Goal: Navigation & Orientation: Understand site structure

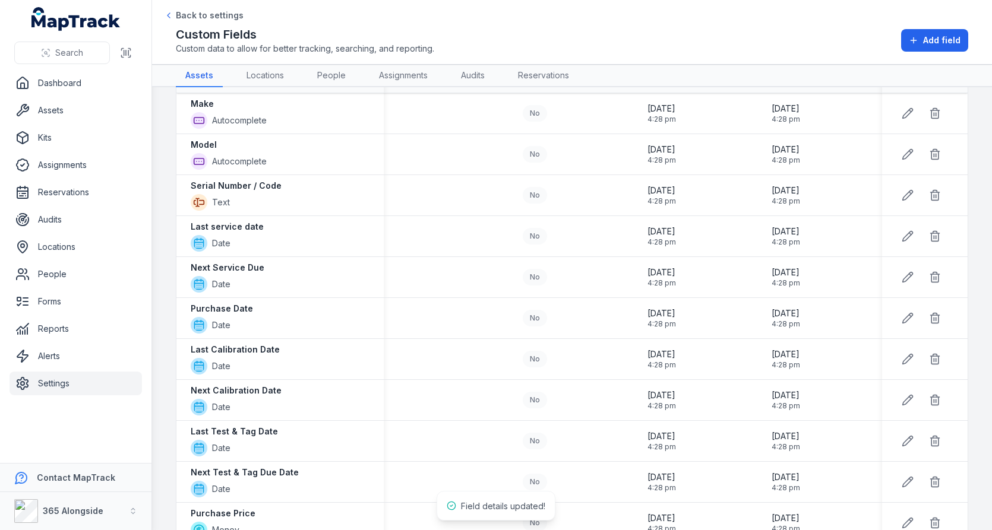
scroll to position [4, 0]
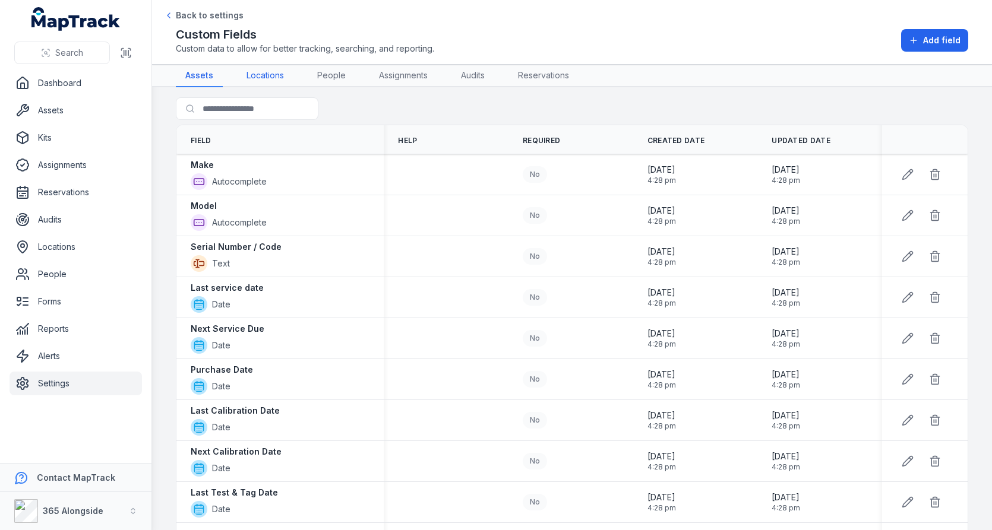
click at [269, 75] on link "Locations" at bounding box center [265, 76] width 56 height 23
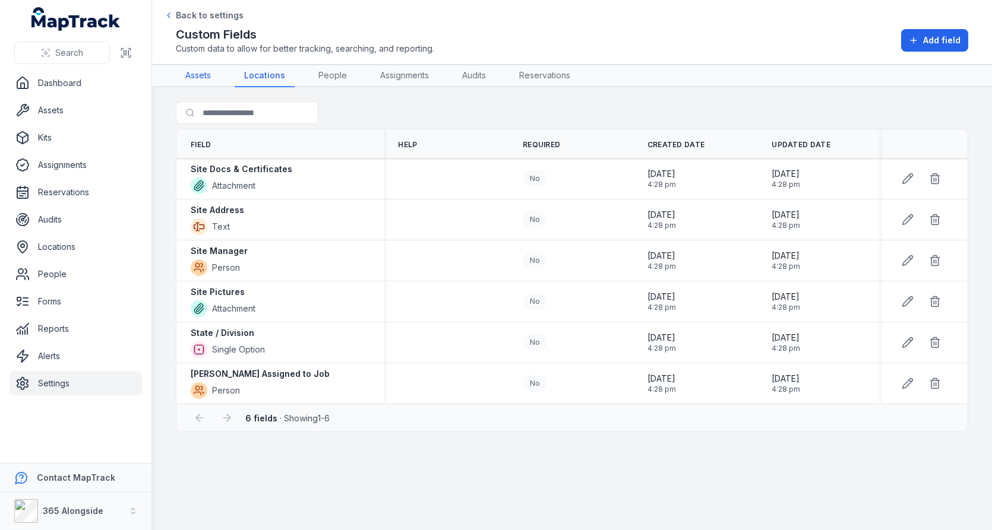
click at [209, 78] on link "Assets" at bounding box center [198, 76] width 45 height 23
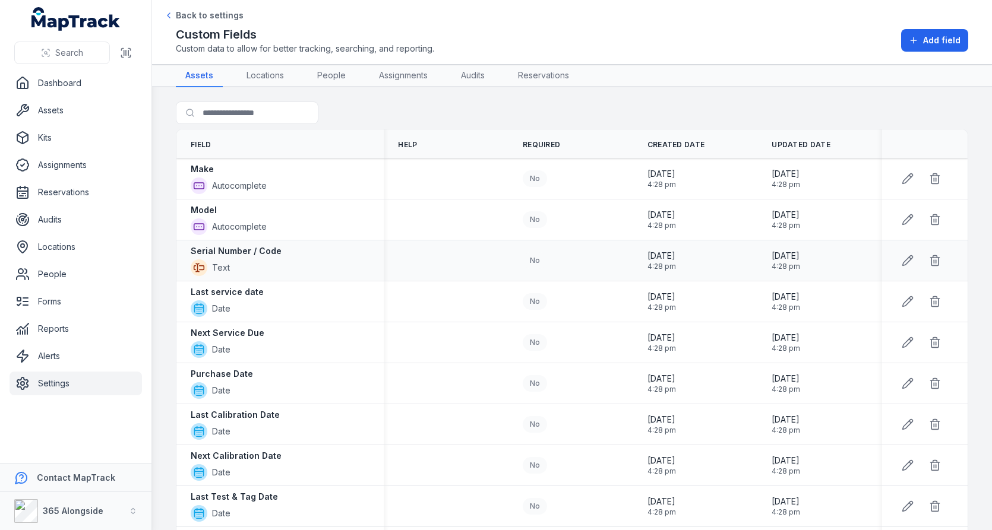
scroll to position [482, 0]
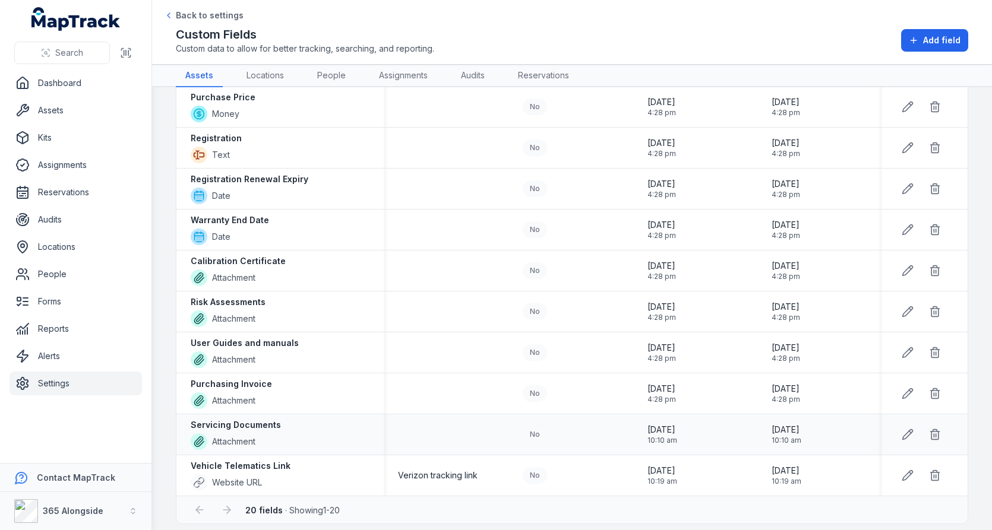
click at [258, 420] on strong "Servicing Documents" at bounding box center [236, 425] width 90 height 12
click at [254, 460] on strong "Vehicle Telematics Link" at bounding box center [241, 466] width 100 height 12
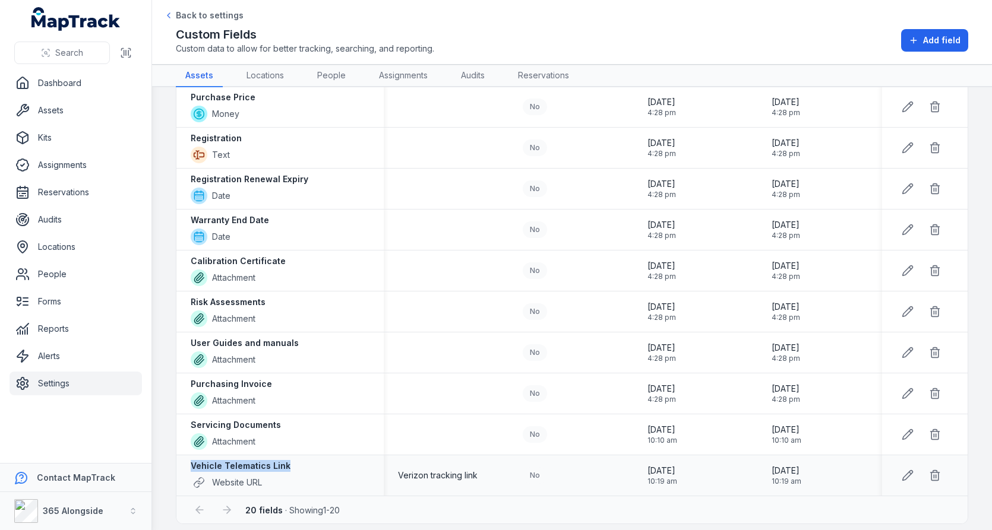
click at [254, 460] on strong "Vehicle Telematics Link" at bounding box center [241, 466] width 100 height 12
click at [366, 390] on div "Purchasing Invoice Attachment" at bounding box center [280, 393] width 179 height 31
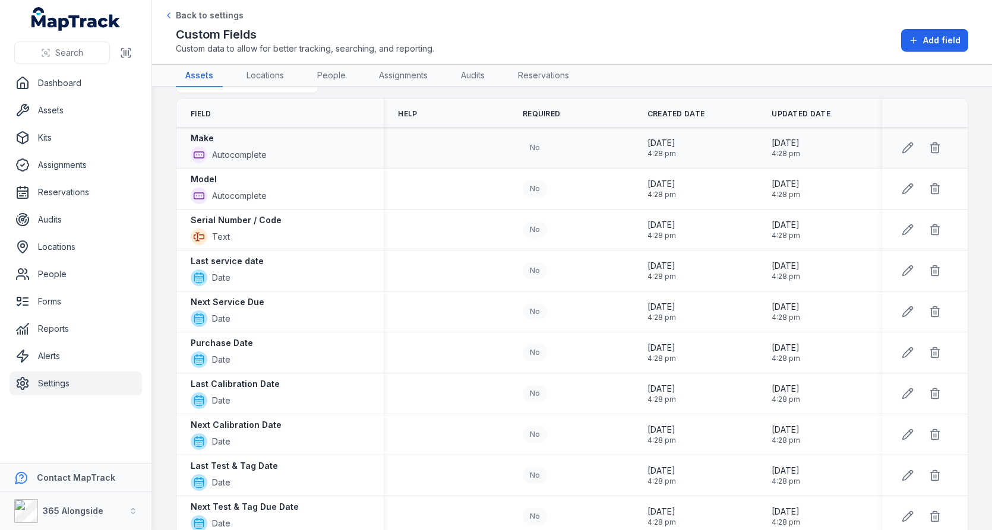
scroll to position [14, 0]
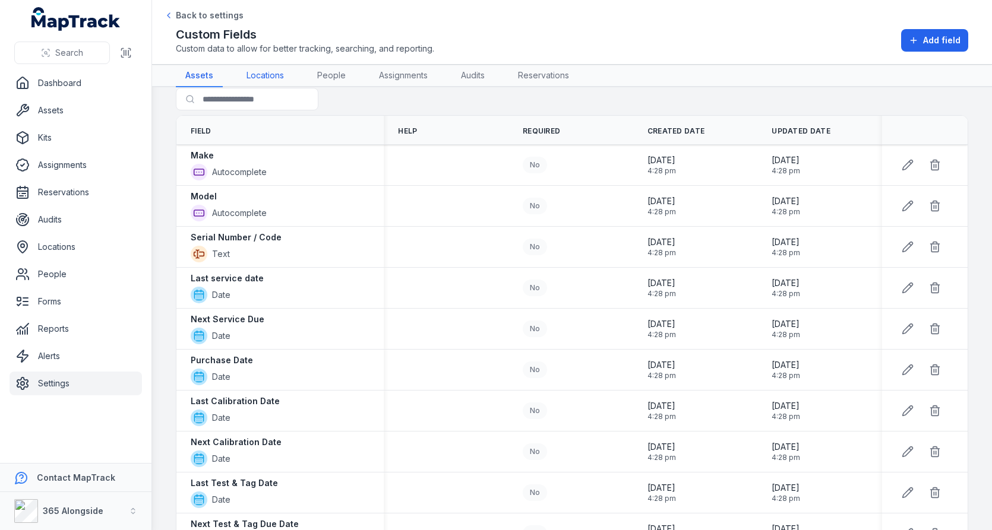
click at [265, 70] on link "Locations" at bounding box center [265, 76] width 56 height 23
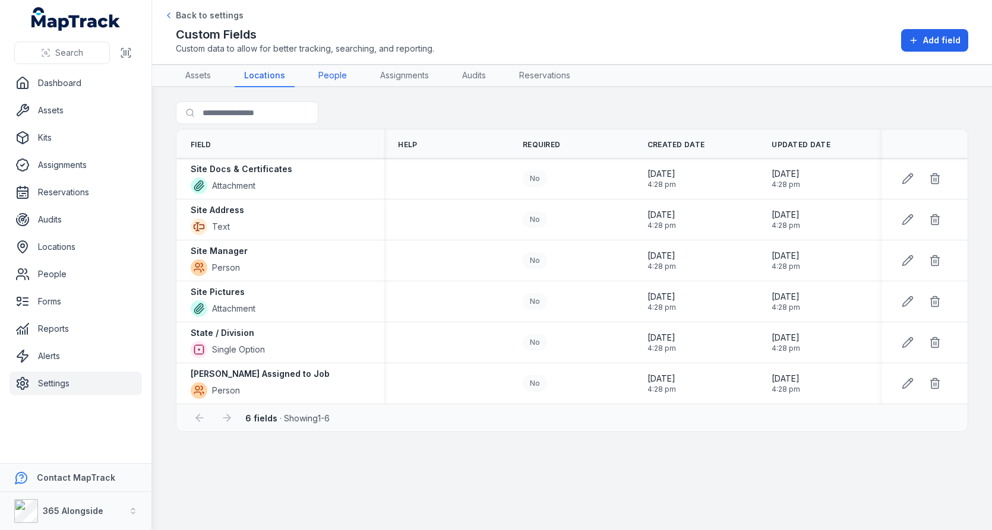
click at [325, 81] on link "People" at bounding box center [333, 76] width 48 height 23
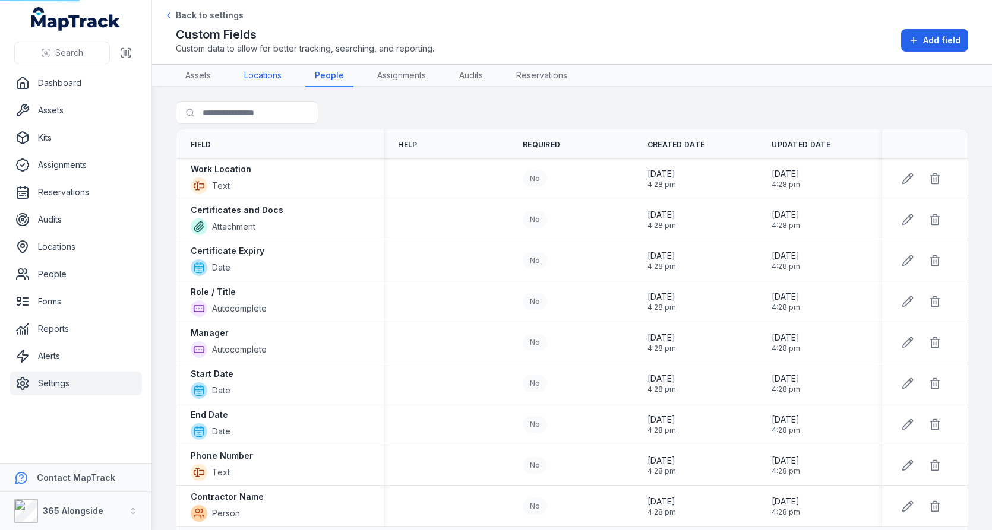
click at [287, 76] on link "Locations" at bounding box center [263, 76] width 56 height 23
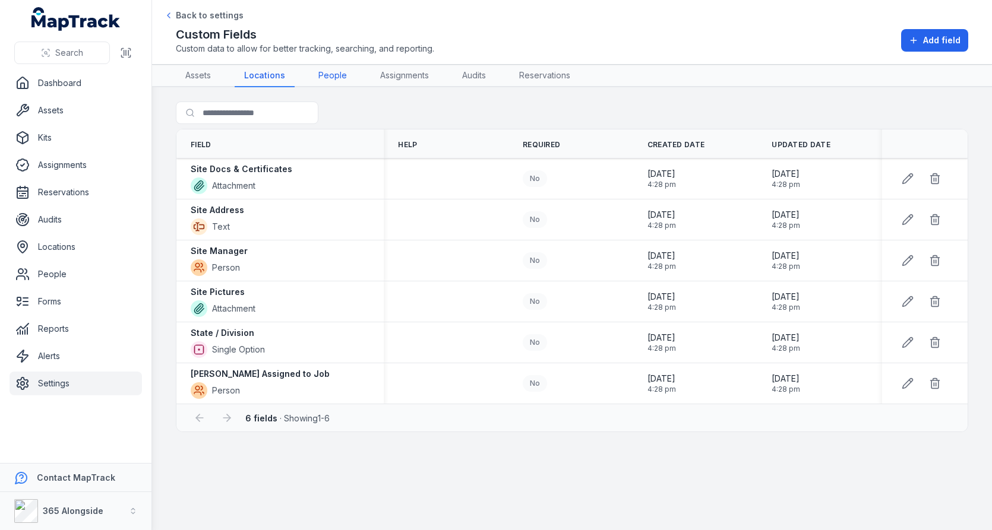
click at [338, 78] on link "People" at bounding box center [333, 76] width 48 height 23
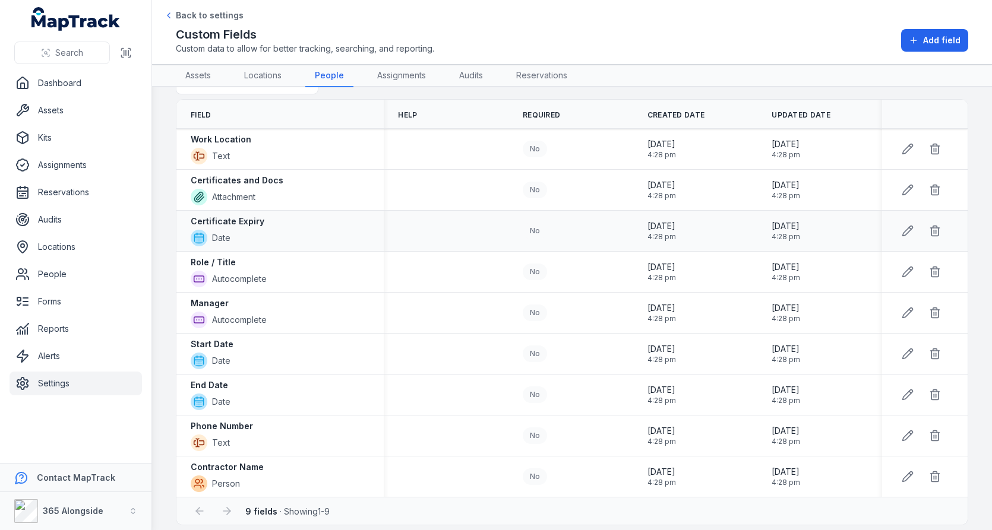
scroll to position [23, 0]
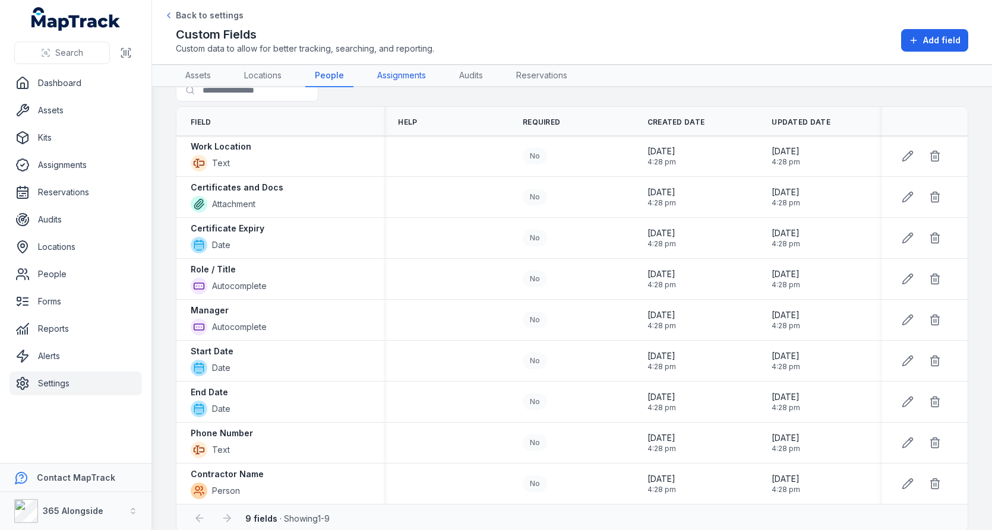
click at [404, 80] on link "Assignments" at bounding box center [402, 76] width 68 height 23
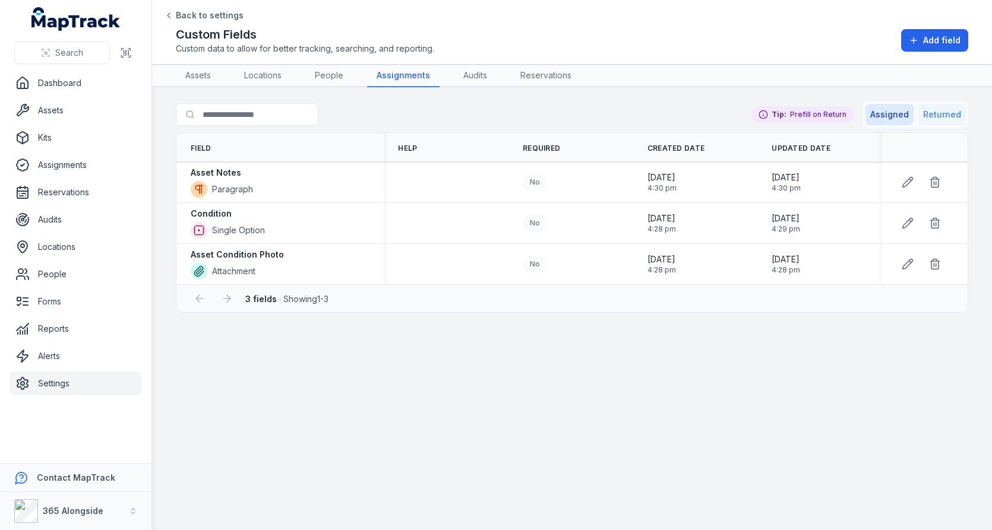
click at [939, 117] on button "Returned" at bounding box center [942, 114] width 48 height 21
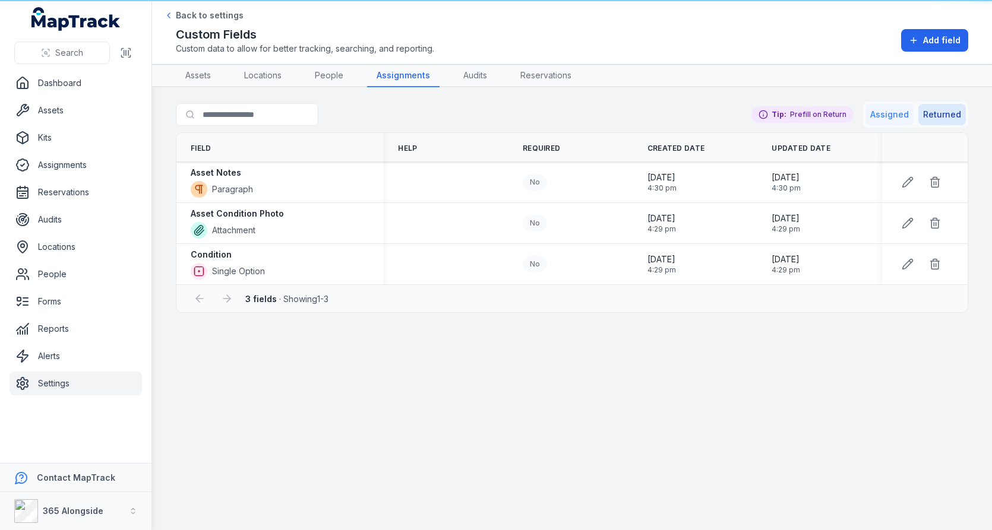
click at [904, 116] on button "Assigned" at bounding box center [889, 114] width 48 height 21
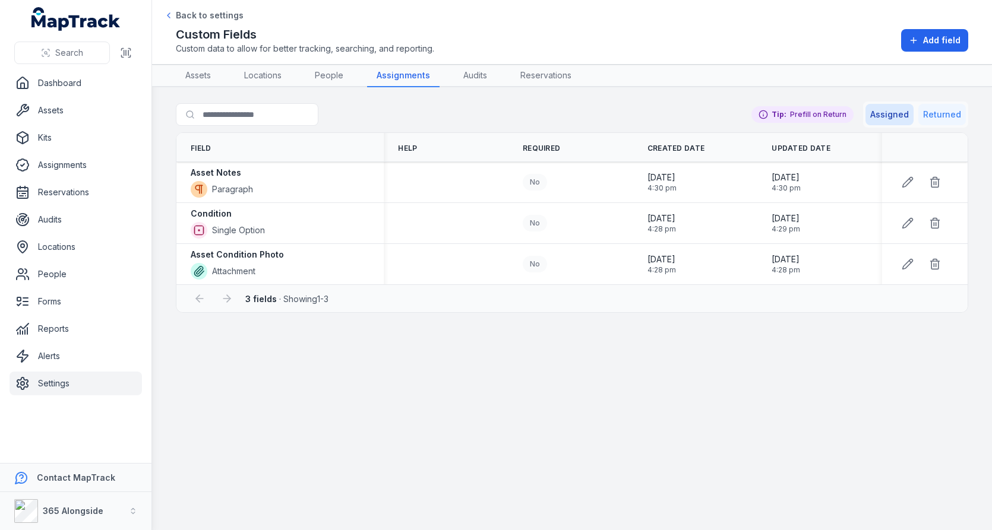
click at [940, 116] on button "Returned" at bounding box center [942, 114] width 48 height 21
click at [73, 118] on link "Assets" at bounding box center [76, 111] width 132 height 24
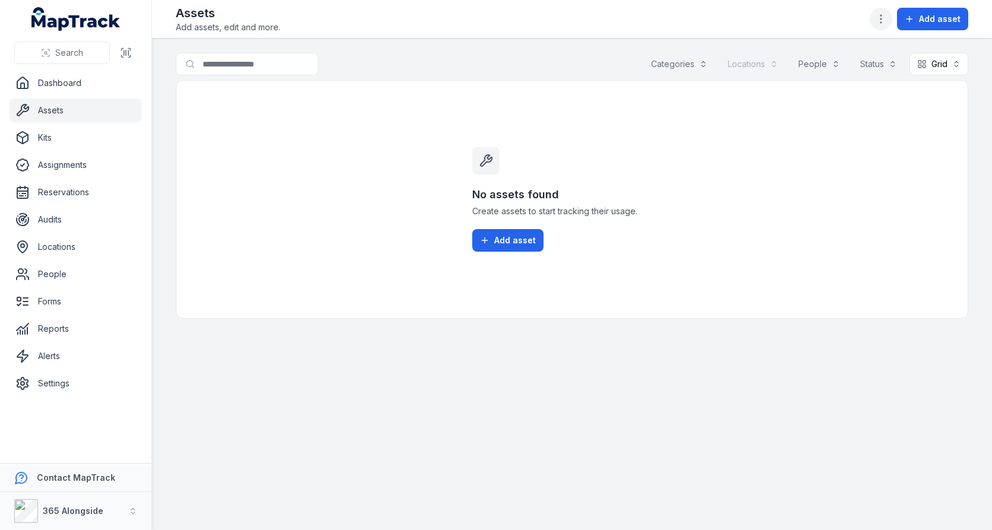
click at [885, 22] on icon "button" at bounding box center [881, 19] width 12 height 12
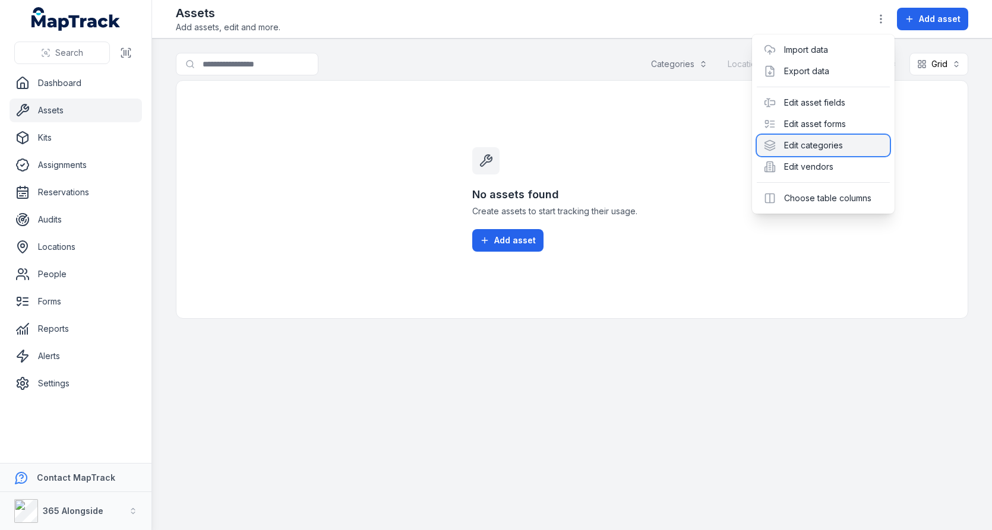
click at [821, 144] on div "Edit categories" at bounding box center [822, 145] width 133 height 21
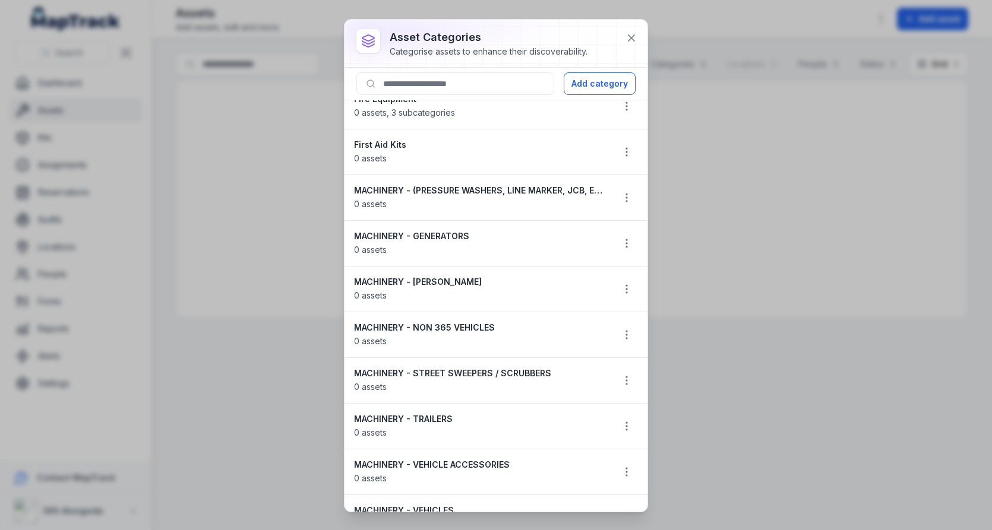
scroll to position [28, 0]
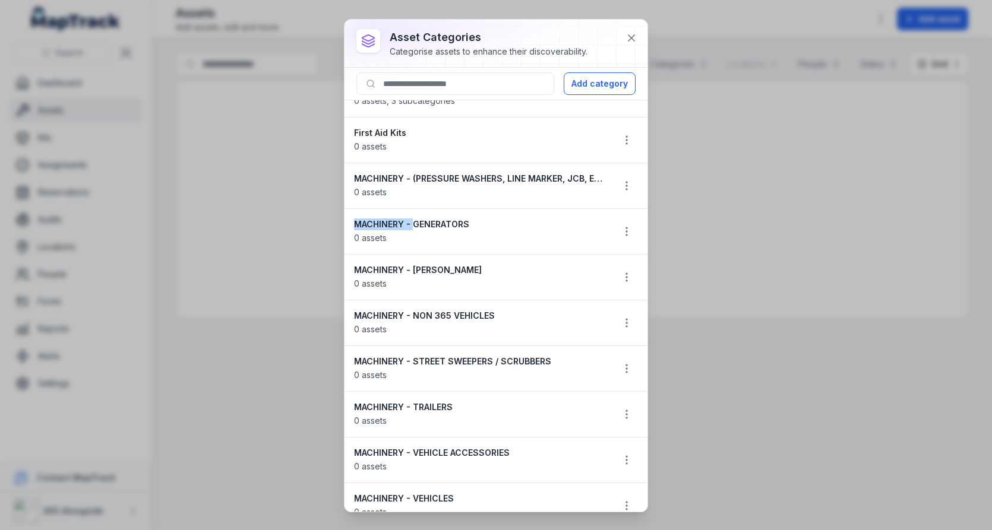
drag, startPoint x: 411, startPoint y: 223, endPoint x: 353, endPoint y: 221, distance: 58.2
click at [354, 221] on strong "MACHINERY - GENERATORS" at bounding box center [478, 225] width 249 height 12
click at [411, 220] on strong "MACHINERY - GENERATORS" at bounding box center [478, 225] width 249 height 12
drag, startPoint x: 412, startPoint y: 220, endPoint x: 357, endPoint y: 220, distance: 55.2
click at [357, 220] on strong "MACHINERY - GENERATORS" at bounding box center [478, 225] width 249 height 12
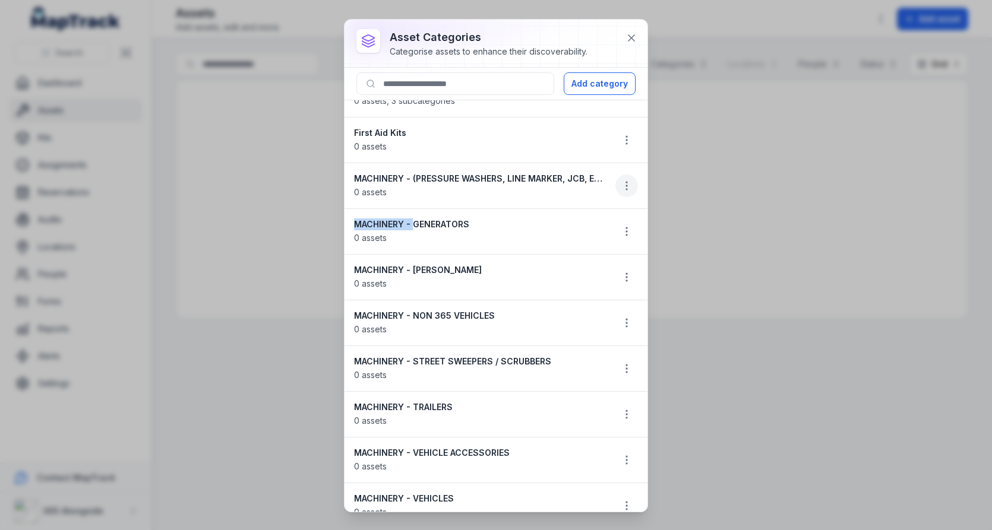
click at [634, 186] on button "button" at bounding box center [626, 186] width 23 height 23
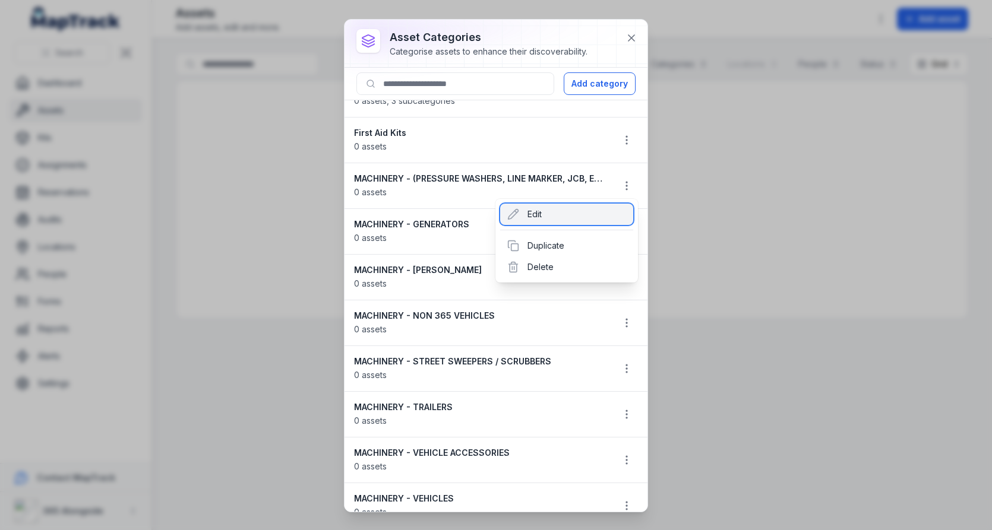
click at [551, 214] on div "Edit" at bounding box center [566, 214] width 133 height 21
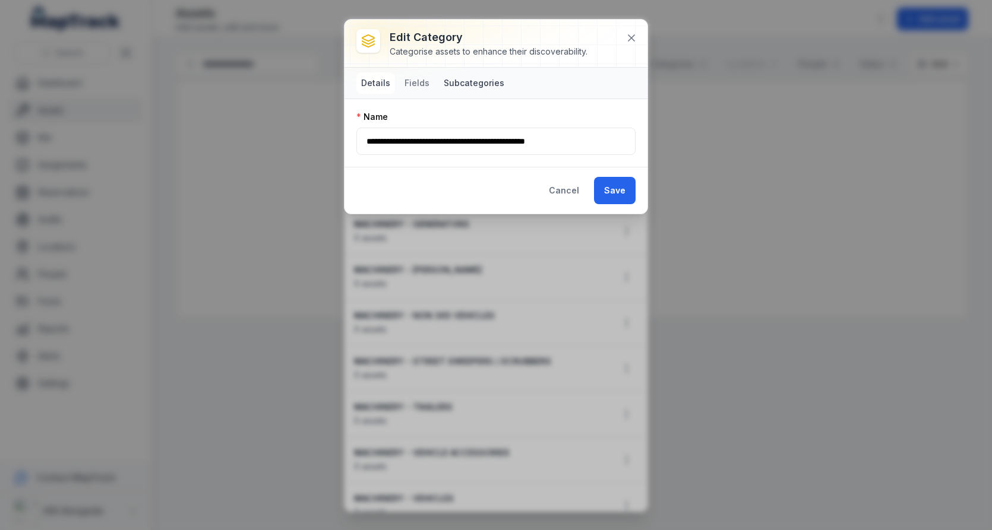
click at [478, 83] on button "Subcategories" at bounding box center [474, 82] width 70 height 21
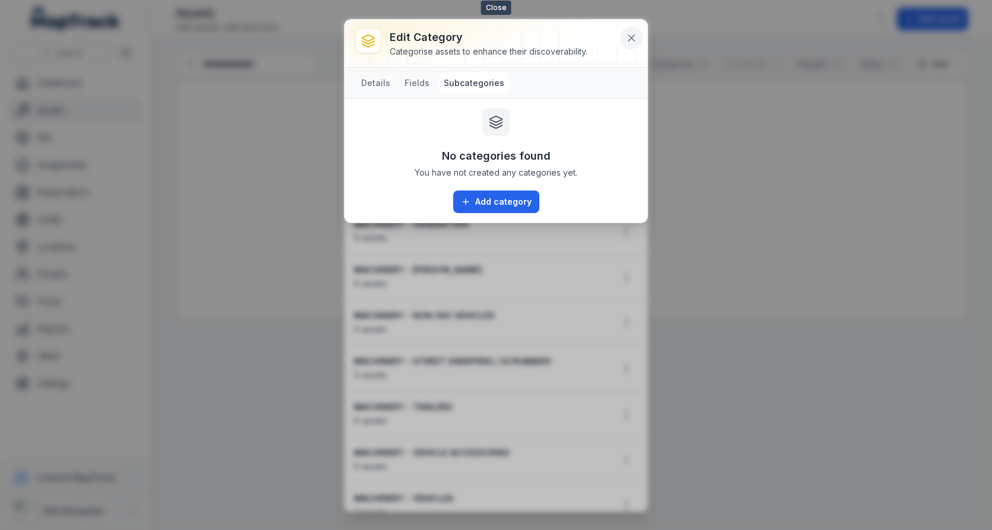
click at [623, 39] on button at bounding box center [631, 38] width 23 height 23
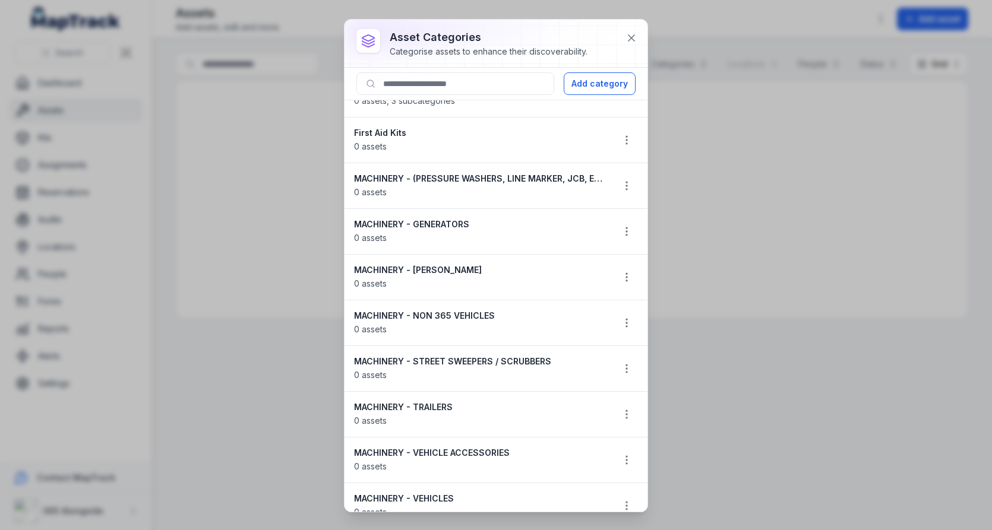
click at [518, 241] on div "MACHINERY - GENERATORS 0 assets" at bounding box center [478, 232] width 249 height 26
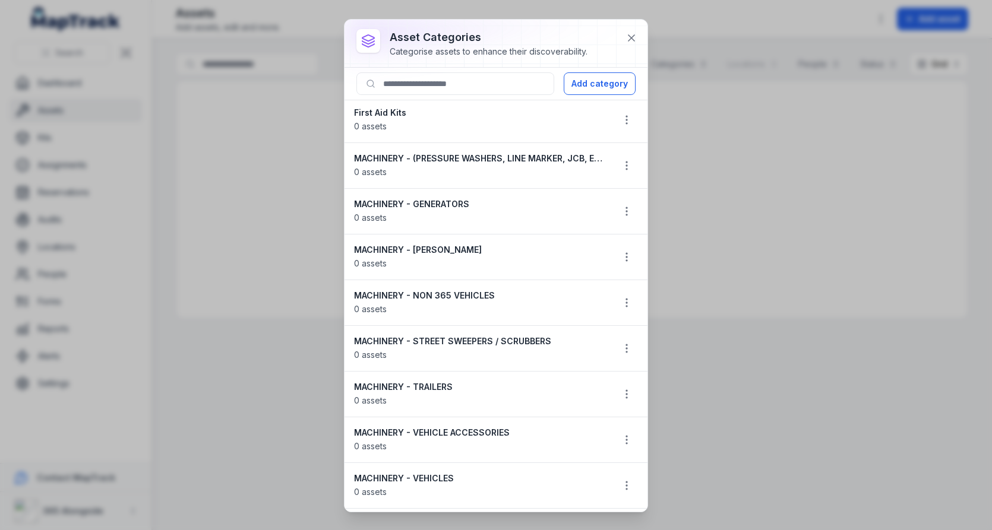
scroll to position [0, 0]
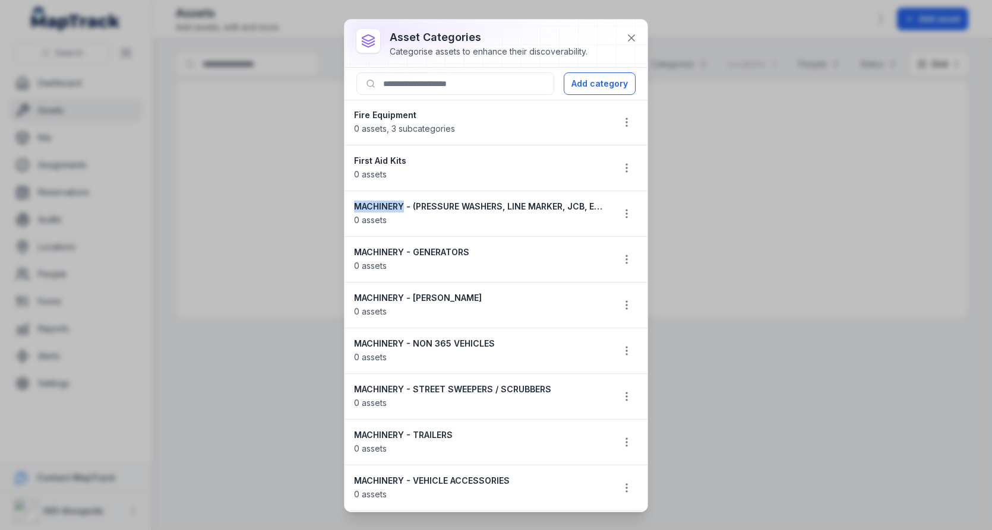
drag, startPoint x: 402, startPoint y: 202, endPoint x: 350, endPoint y: 202, distance: 52.3
click at [350, 202] on li "MACHINERY - (PRESSURE WASHERS, LINE MARKER, JCB, ETC) 0 assets" at bounding box center [495, 214] width 303 height 46
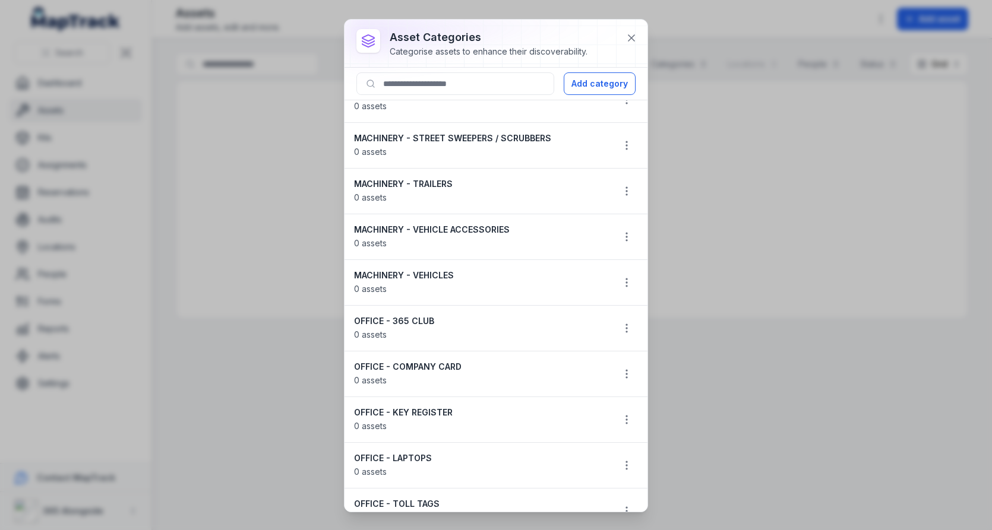
scroll to position [371, 0]
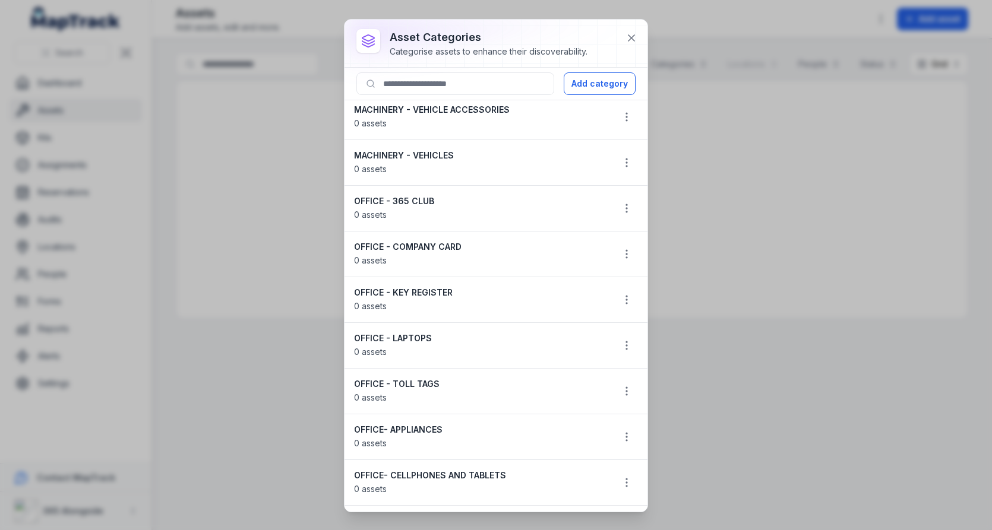
click at [379, 287] on strong "OFFICE - KEY REGISTER" at bounding box center [478, 293] width 249 height 12
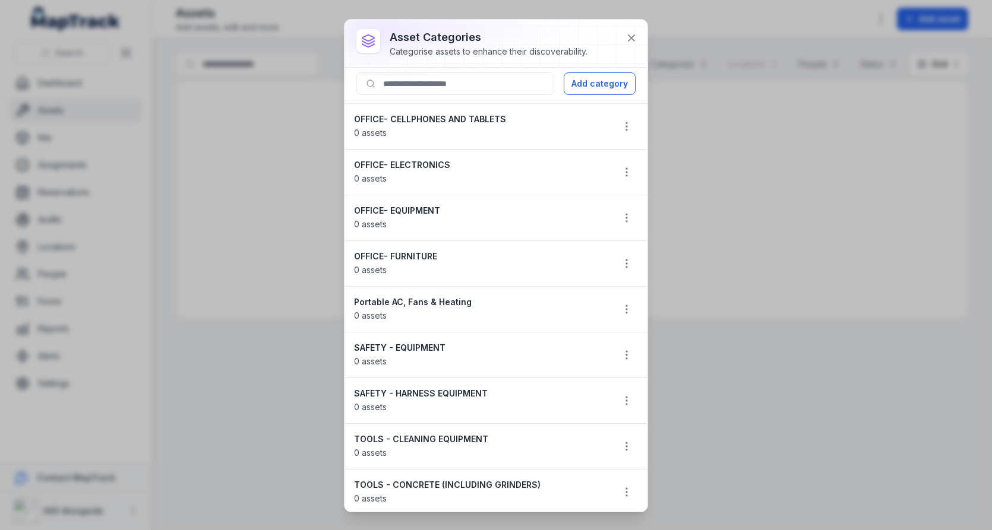
scroll to position [758, 0]
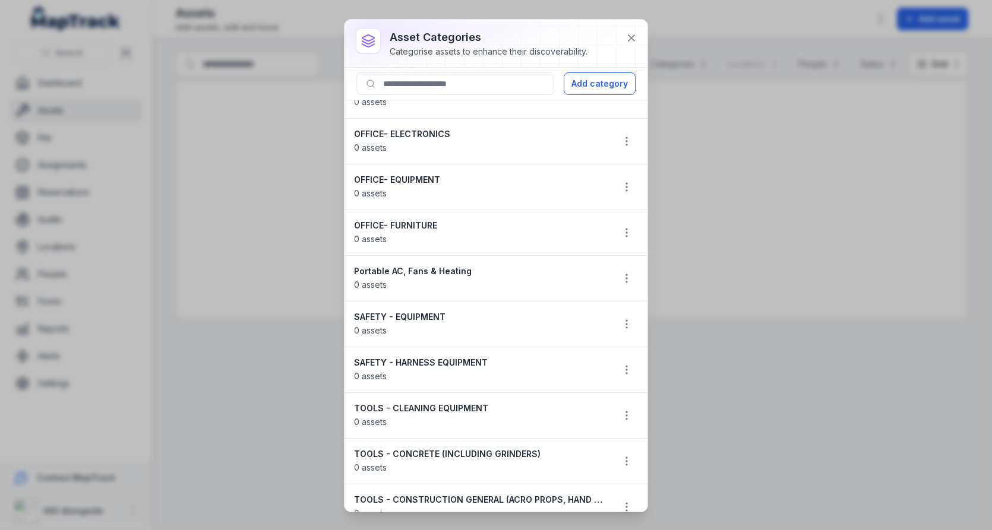
click at [448, 265] on strong "Portable AC, Fans & Heating" at bounding box center [478, 271] width 249 height 12
click at [408, 311] on strong "SAFETY - EQUIPMENT" at bounding box center [478, 317] width 249 height 12
click at [482, 311] on strong "SAFETY - EQUIPMENT" at bounding box center [478, 317] width 249 height 12
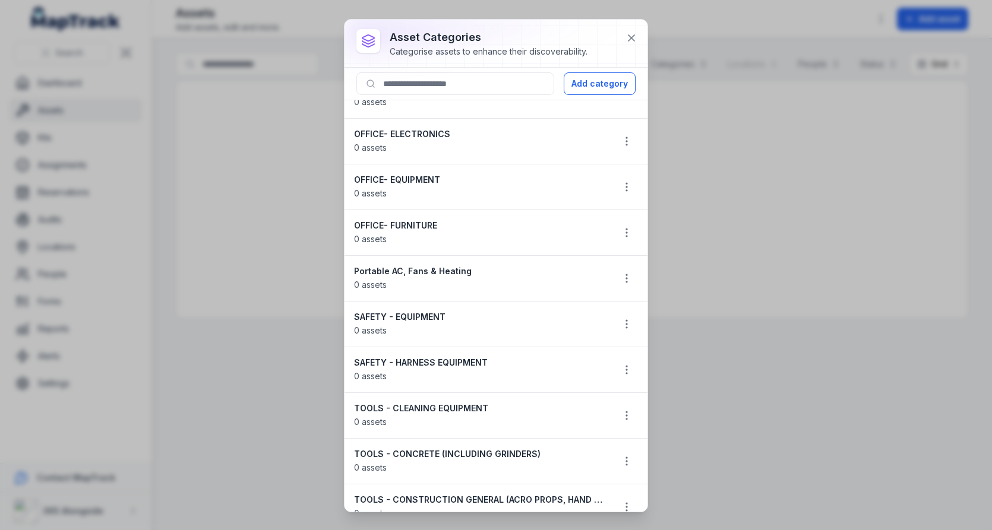
scroll to position [861, 0]
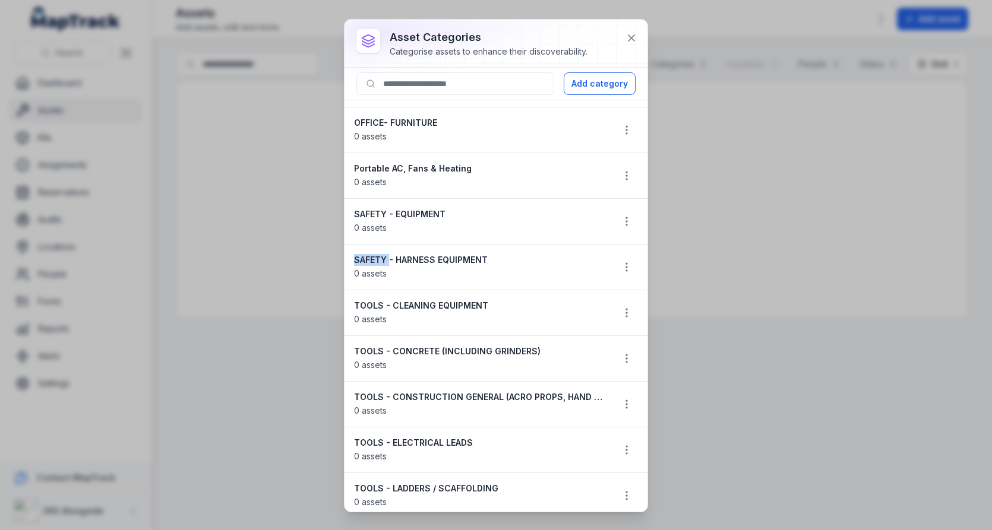
drag, startPoint x: 384, startPoint y: 247, endPoint x: 352, endPoint y: 247, distance: 32.1
click at [352, 247] on li "SAFETY - HARNESS EQUIPMENT 0 assets" at bounding box center [495, 267] width 303 height 46
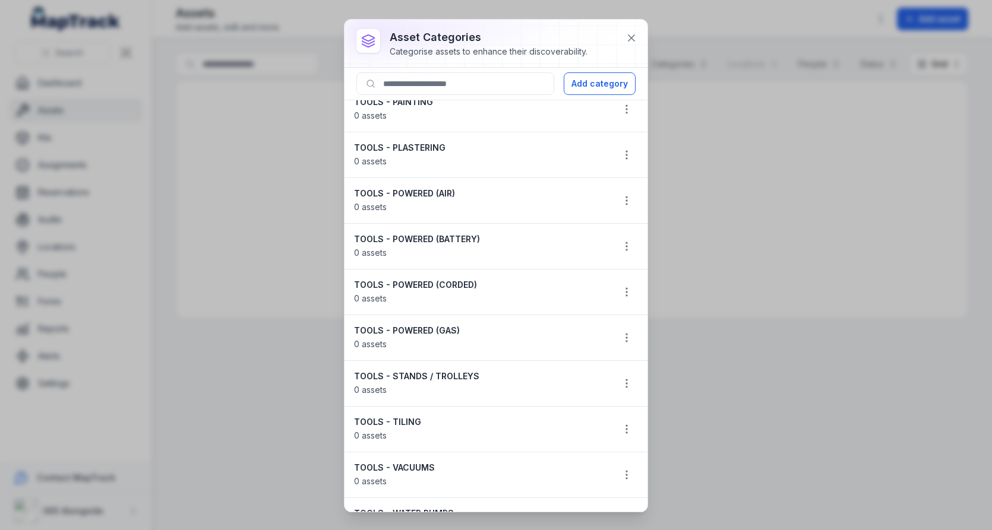
scroll to position [1348, 0]
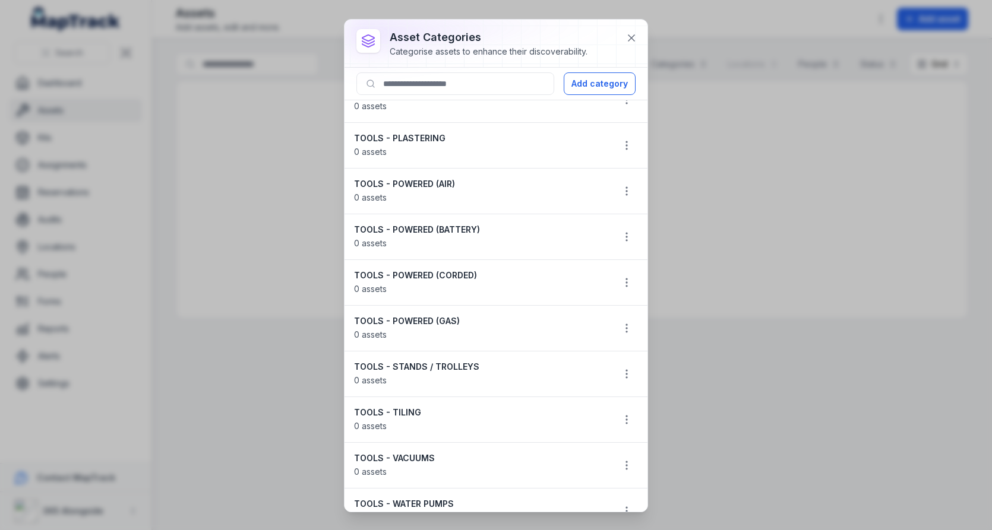
click at [428, 315] on strong "TOOLS - POWERED (GAS)" at bounding box center [478, 321] width 249 height 12
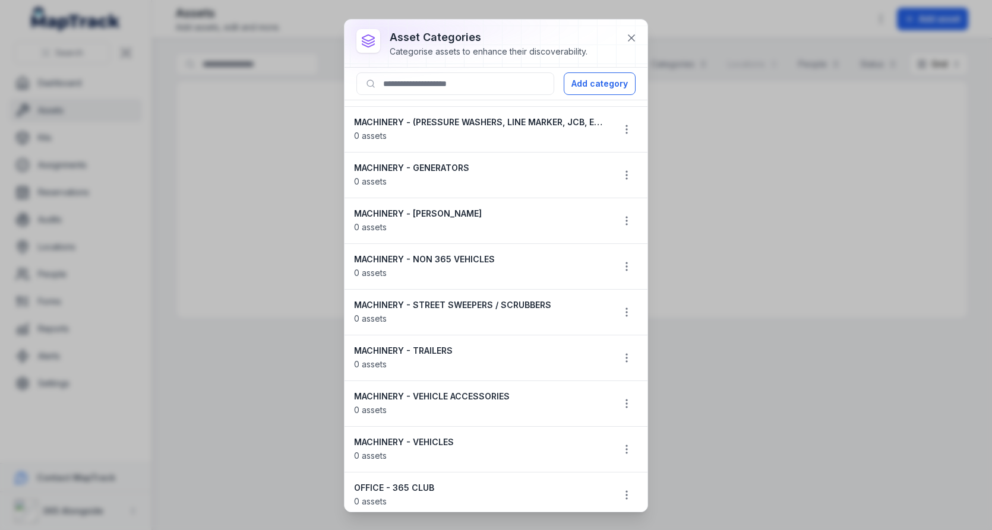
scroll to position [0, 0]
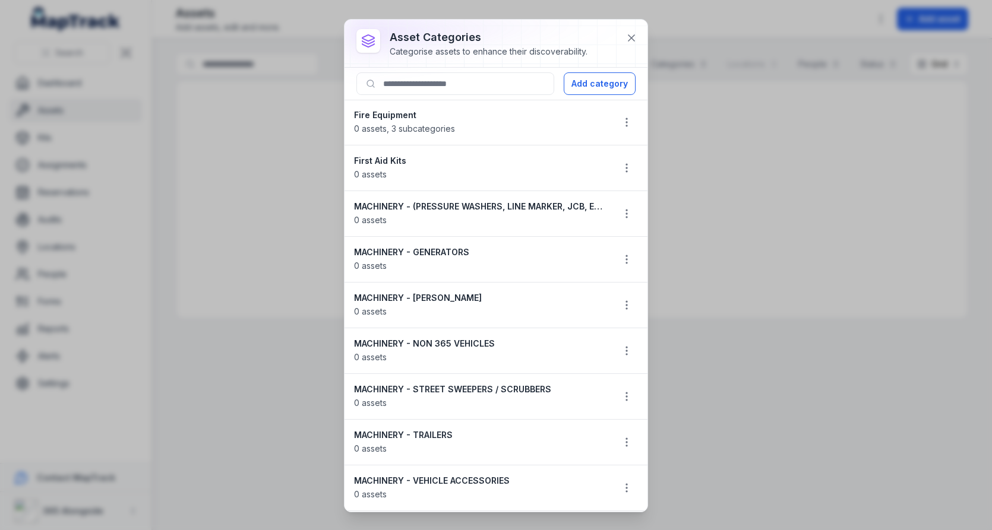
click at [472, 201] on strong "MACHINERY - (PRESSURE WASHERS, LINE MARKER, JCB, ETC)" at bounding box center [478, 207] width 249 height 12
click at [473, 204] on strong "MACHINERY - (PRESSURE WASHERS, LINE MARKER, JCB, ETC)" at bounding box center [478, 207] width 249 height 12
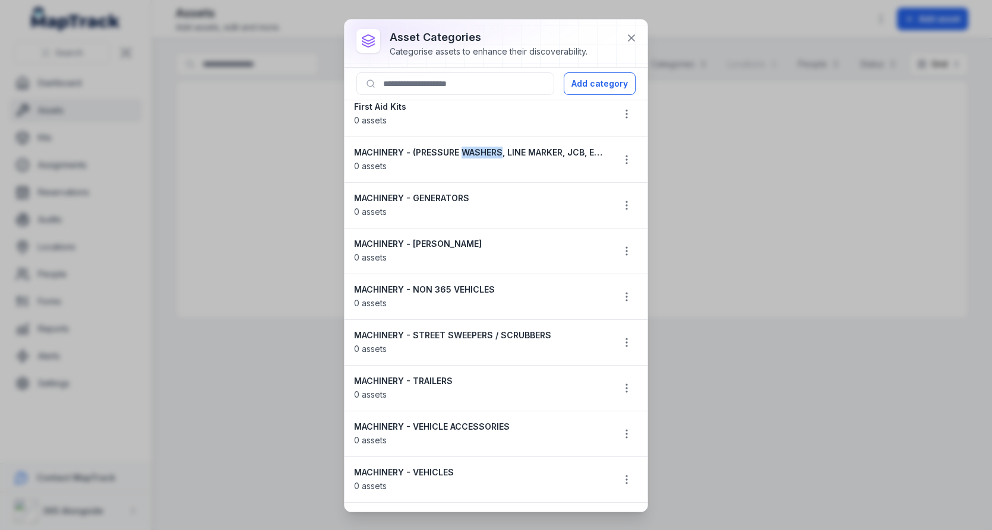
scroll to position [86, 0]
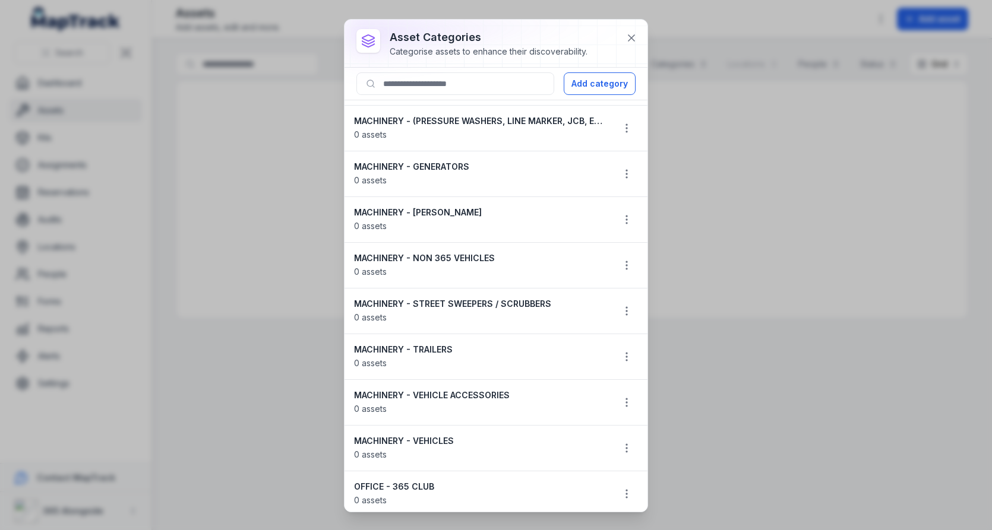
click at [445, 207] on strong "MACHINERY - [PERSON_NAME]" at bounding box center [478, 213] width 249 height 12
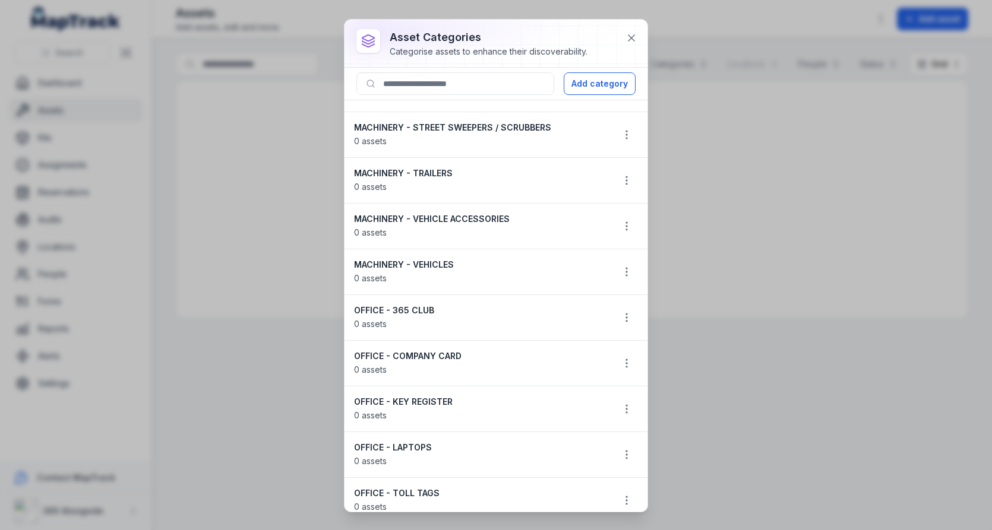
scroll to position [0, 0]
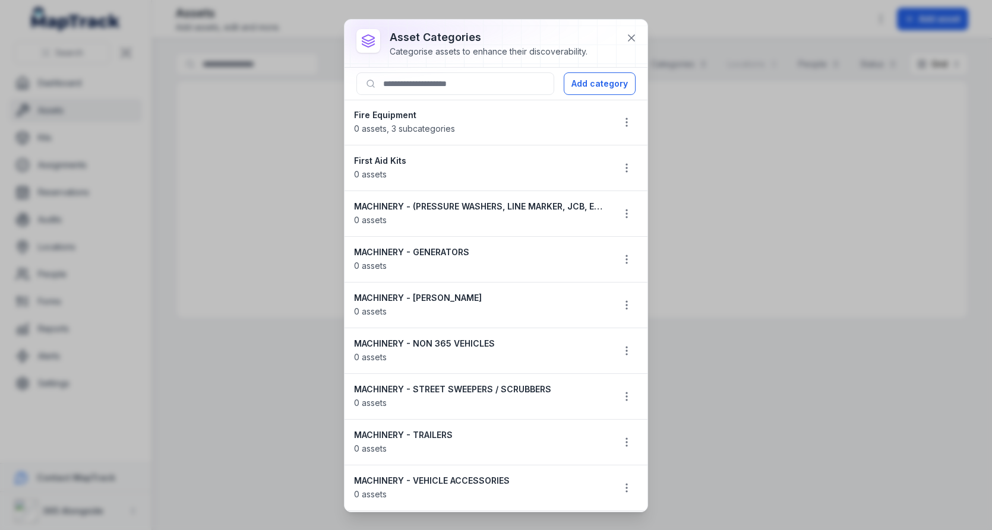
click at [486, 269] on div "MACHINERY - GENERATORS 0 assets" at bounding box center [478, 259] width 249 height 26
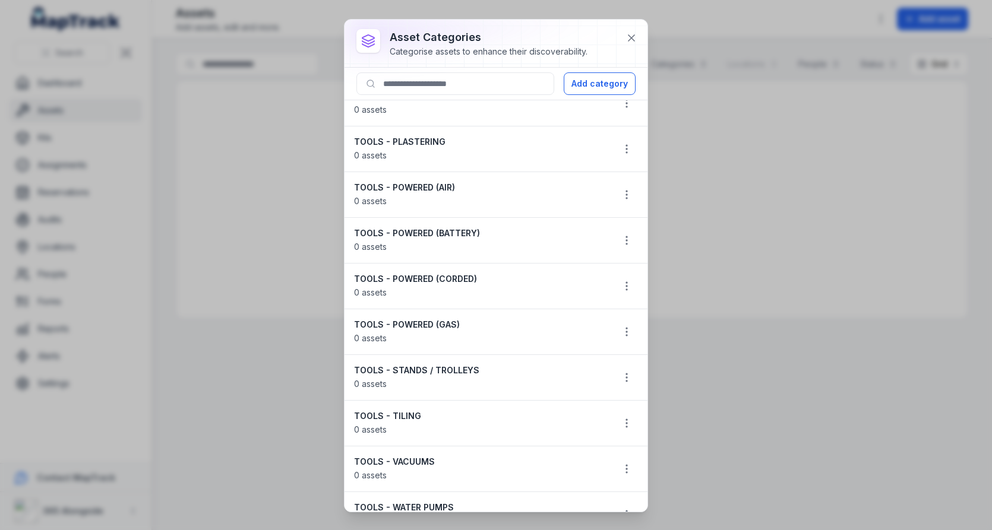
scroll to position [1348, 0]
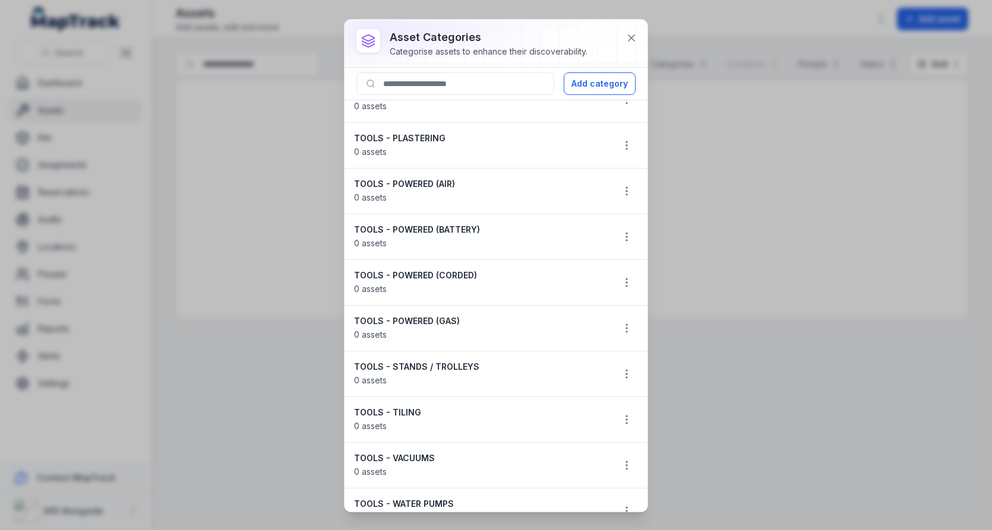
click at [404, 270] on strong "TOOLS - POWERED (CORDED)" at bounding box center [478, 276] width 249 height 12
click at [467, 224] on strong "TOOLS - POWERED (BATTERY)" at bounding box center [478, 230] width 249 height 12
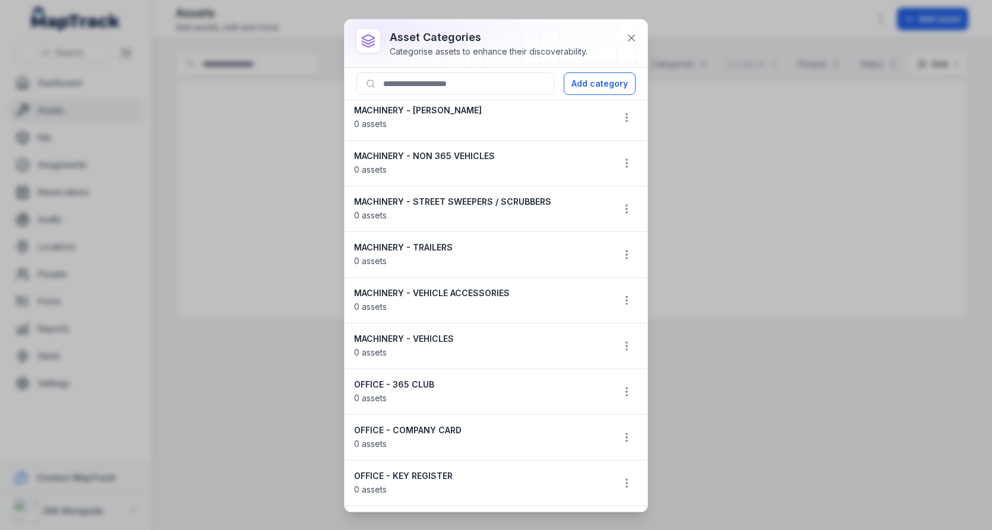
scroll to position [0, 0]
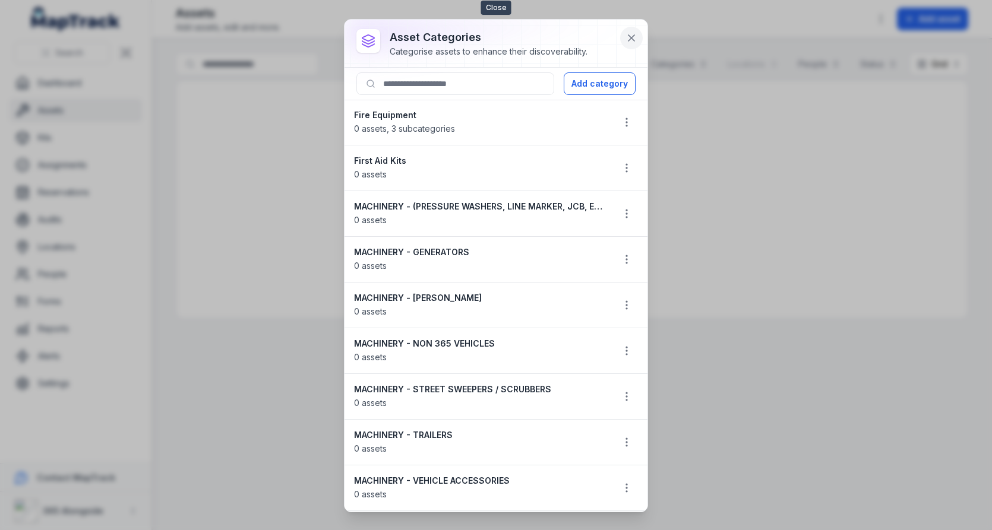
click at [631, 30] on button at bounding box center [631, 38] width 23 height 23
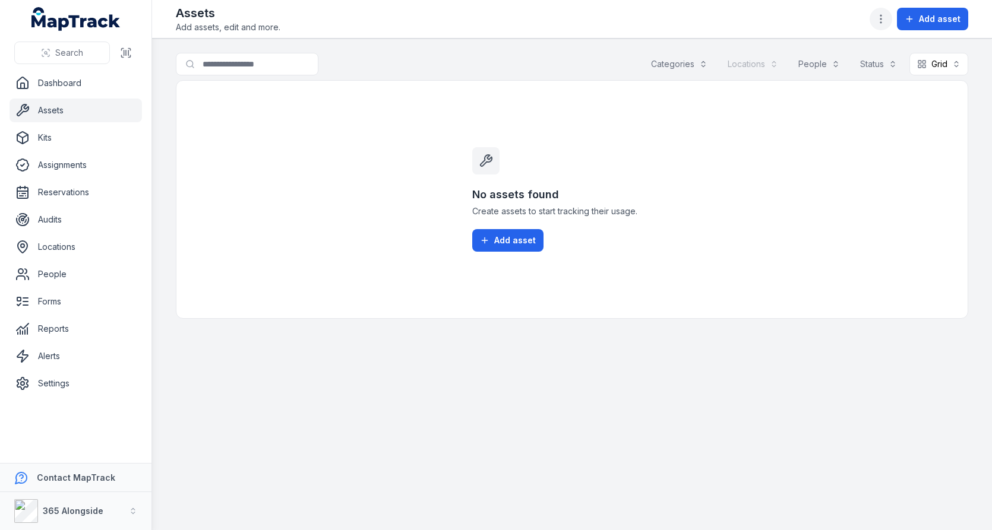
click at [886, 23] on icon "button" at bounding box center [881, 19] width 12 height 12
